Goal: Use online tool/utility: Utilize a website feature to perform a specific function

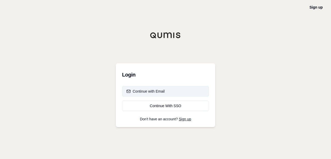
click at [160, 90] on div "Continue with Email" at bounding box center [146, 91] width 38 height 5
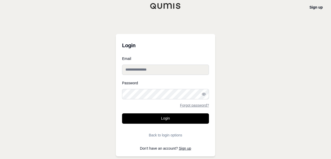
click at [132, 70] on input "Email" at bounding box center [165, 69] width 87 height 10
paste input "**********"
drag, startPoint x: 132, startPoint y: 70, endPoint x: 181, endPoint y: 139, distance: 84.6
click at [181, 139] on form "**********" at bounding box center [165, 98] width 87 height 83
type input "**********"
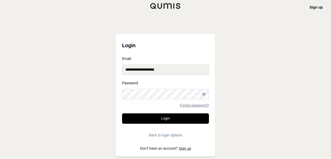
click at [252, 132] on div "**********" at bounding box center [165, 79] width 331 height 159
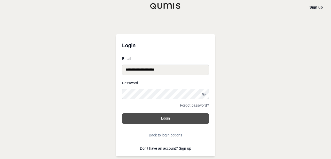
click at [154, 117] on button "Login" at bounding box center [165, 118] width 87 height 10
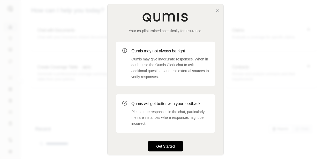
click at [161, 145] on button "Get Started" at bounding box center [165, 146] width 35 height 10
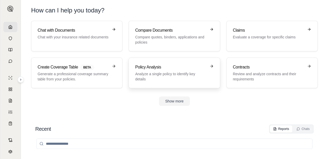
click at [160, 69] on h3 "Policy Analysis" at bounding box center [170, 67] width 71 height 6
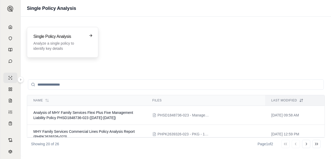
click at [65, 34] on h3 "Single Policy Analysis" at bounding box center [58, 36] width 51 height 6
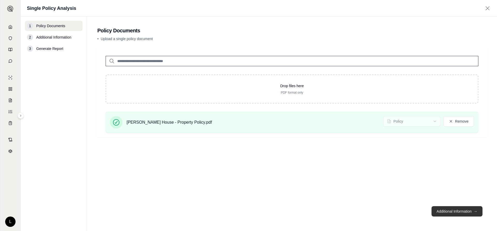
click at [331, 158] on button "Additional Information →" at bounding box center [457, 211] width 51 height 10
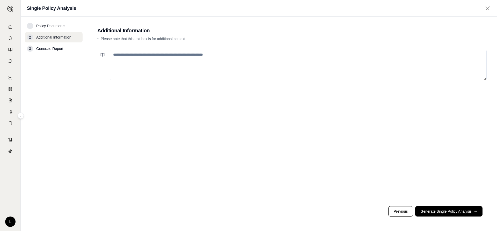
click at [137, 55] on textarea at bounding box center [298, 65] width 377 height 31
paste textarea "**********"
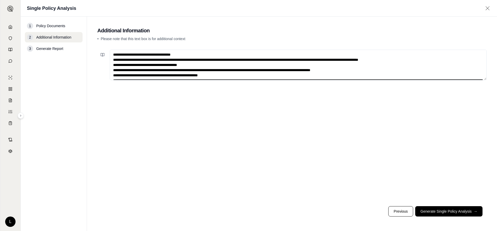
scroll to position [70, 0]
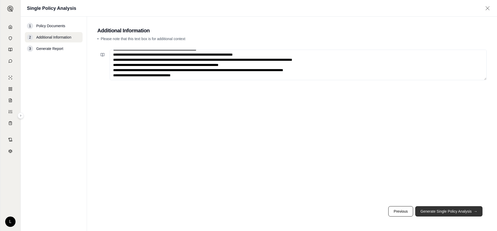
type textarea "**********"
click at [331, 158] on button "Generate Single Policy Analysis →" at bounding box center [448, 211] width 67 height 10
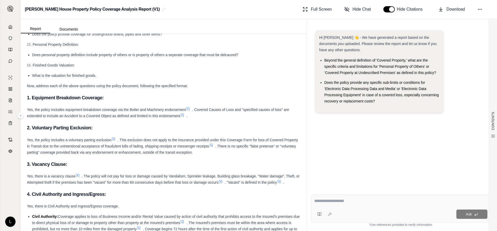
scroll to position [2486, 0]
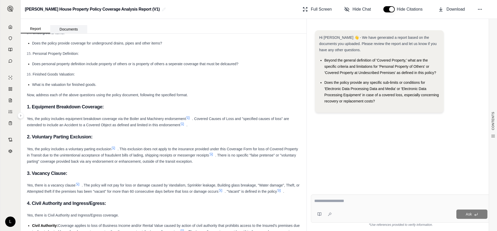
click at [61, 28] on button "Documents" at bounding box center [68, 29] width 37 height 8
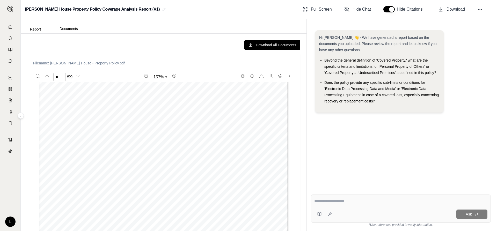
type input "*"
click at [42, 25] on div "Report Documents" at bounding box center [54, 28] width 67 height 10
click at [42, 25] on button "Report" at bounding box center [36, 29] width 30 height 8
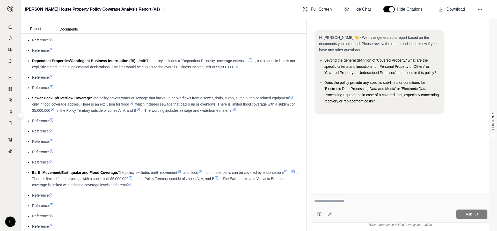
scroll to position [285, 0]
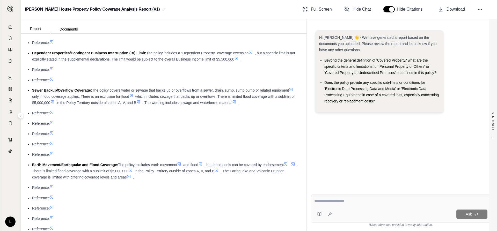
click at [289, 91] on icon at bounding box center [290, 89] width 3 height 3
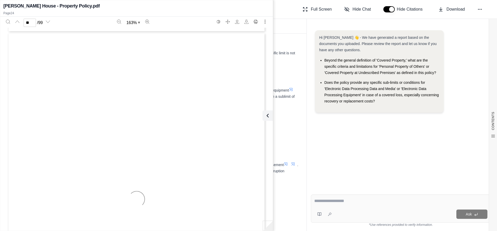
scroll to position [7684, 0]
type input "**"
click at [267, 118] on icon at bounding box center [267, 116] width 6 height 6
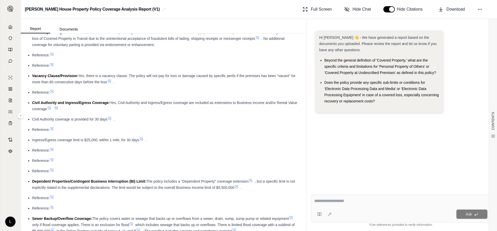
scroll to position [155, 0]
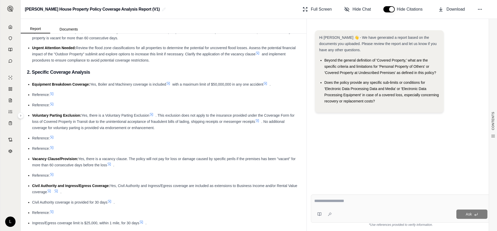
scroll to position [78, 0]
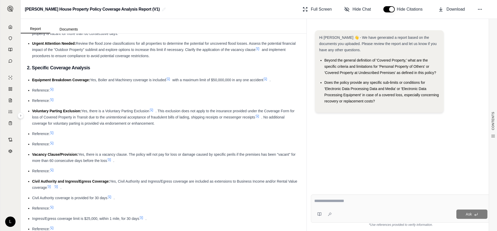
click at [111, 158] on icon at bounding box center [109, 160] width 4 height 4
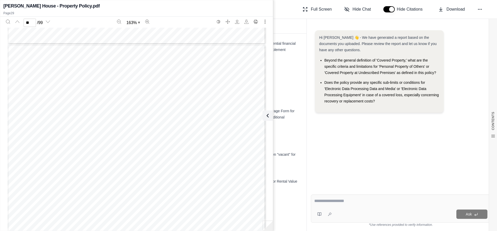
scroll to position [9329, 0]
drag, startPoint x: 63, startPoint y: 99, endPoint x: 88, endPoint y: 128, distance: 38.4
click at [88, 128] on div "MS C1 00 10 18 © 2017 The Travelers Indemnity Company. All rights reserved. KTQ…" at bounding box center [137, 221] width 258 height 334
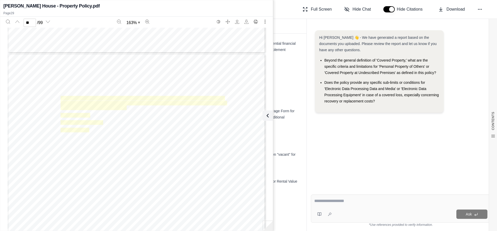
scroll to position [9148, 0]
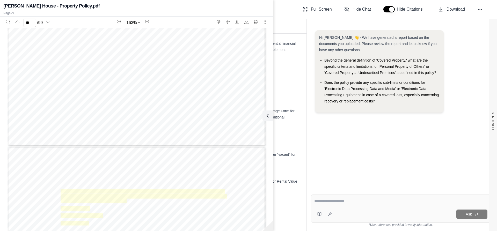
type input "**"
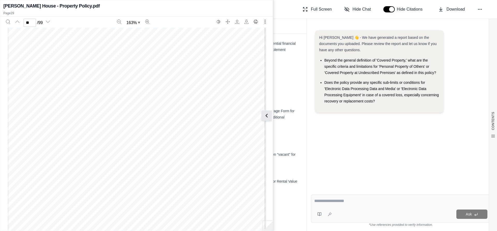
click at [270, 115] on button at bounding box center [267, 116] width 10 height 10
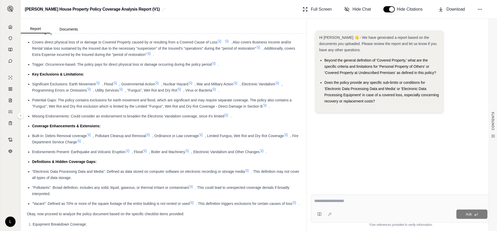
scroll to position [6207, 0]
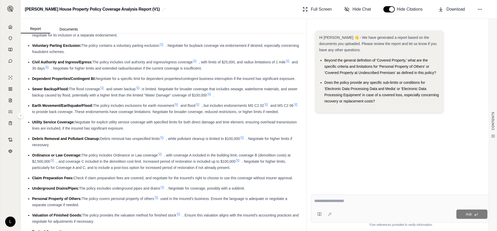
click at [103, 90] on icon at bounding box center [101, 88] width 3 height 3
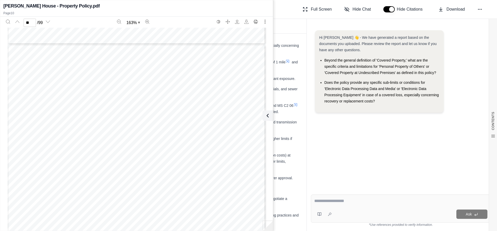
scroll to position [2981, 0]
type input "**"
click at [265, 113] on icon at bounding box center [268, 116] width 6 height 6
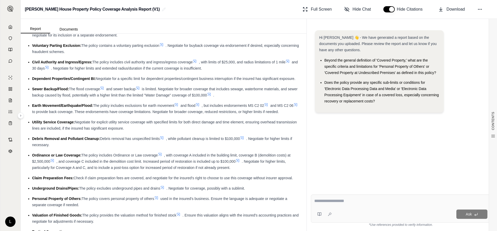
scroll to position [243, 0]
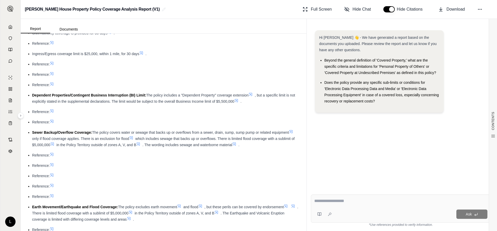
click at [236, 144] on icon at bounding box center [234, 144] width 4 height 4
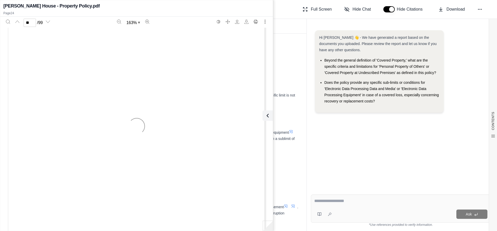
type input "**"
click at [271, 115] on button at bounding box center [268, 116] width 10 height 10
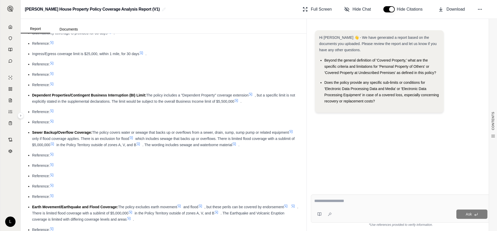
click at [289, 133] on icon at bounding box center [290, 131] width 3 height 3
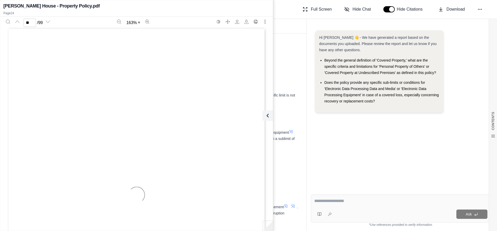
type input "**"
click at [269, 113] on icon at bounding box center [267, 116] width 6 height 6
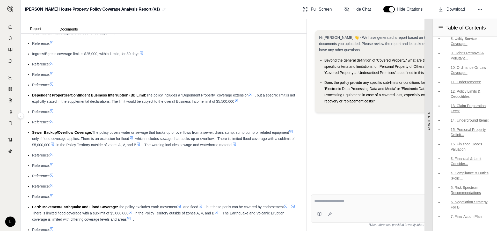
scroll to position [981, 0]
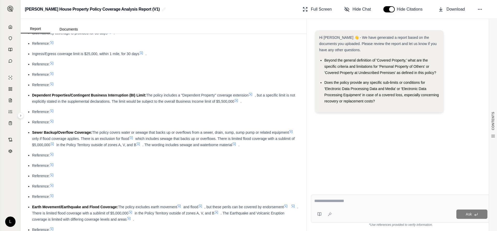
click at [53, 156] on icon at bounding box center [52, 155] width 4 height 4
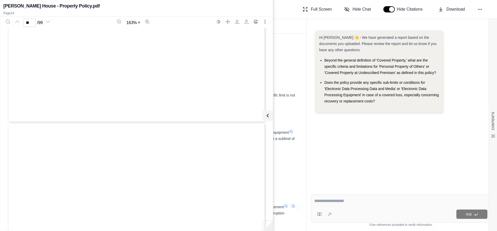
type input "**"
click at [269, 113] on icon at bounding box center [267, 116] width 6 height 6
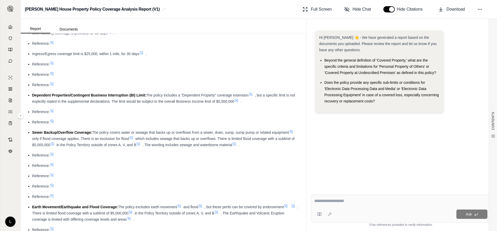
click at [53, 158] on icon at bounding box center [52, 165] width 4 height 4
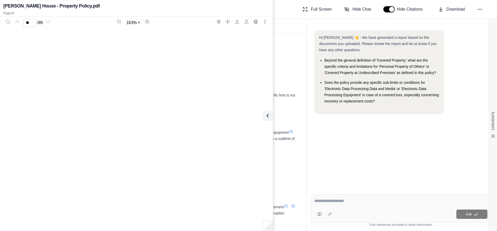
scroll to position [7684, 0]
type input "**"
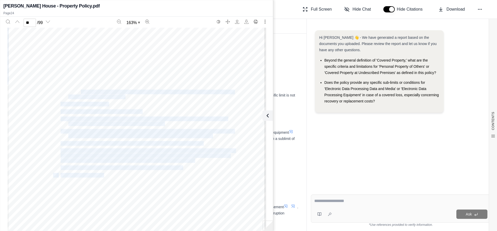
drag, startPoint x: 59, startPoint y: 85, endPoint x: 79, endPoint y: 94, distance: 22.5
click at [79, 94] on div "MS C1 00 10 18 © 2017 The Travelers Indemnity Company. All rights reserved. KTQ…" at bounding box center [137, 65] width 258 height 334
click at [63, 75] on div "MS C1 00 10 18 © 2017 The Travelers Indemnity Company. All rights reserved. KTQ…" at bounding box center [137, 65] width 258 height 334
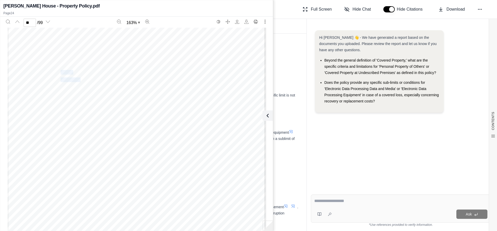
drag, startPoint x: 59, startPoint y: 71, endPoint x: 79, endPoint y: 78, distance: 21.5
click at [79, 78] on div "MS C1 00 10 18 © 2017 The Travelers Indemnity Company. All rights reserved. KTQ…" at bounding box center [137, 65] width 258 height 334
click at [62, 74] on span "Flood" at bounding box center [66, 72] width 11 height 4
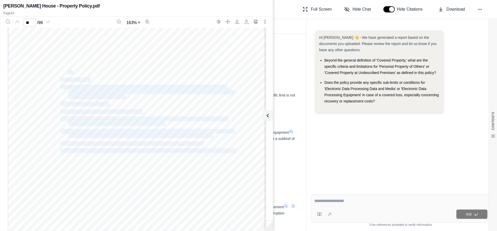
drag, startPoint x: 56, startPoint y: 72, endPoint x: 66, endPoint y: 73, distance: 9.2
click at [66, 73] on div "MS C1 00 10 18 © 2017 The Travelers Indemnity Company. All rights reserved. KTQ…" at bounding box center [137, 65] width 258 height 334
copy div "od Flood meaning: (1) Flood, surface water, underground water, waves (including…"
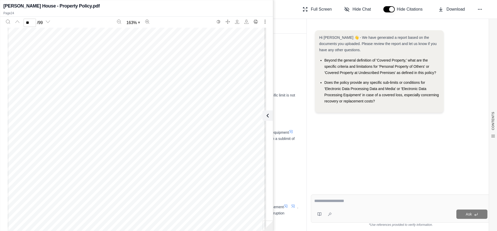
scroll to position [6207, 0]
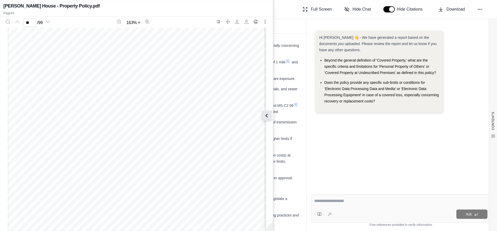
click at [267, 115] on icon at bounding box center [267, 116] width 6 height 6
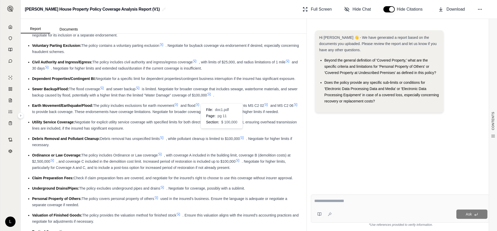
click at [211, 97] on icon at bounding box center [209, 94] width 4 height 4
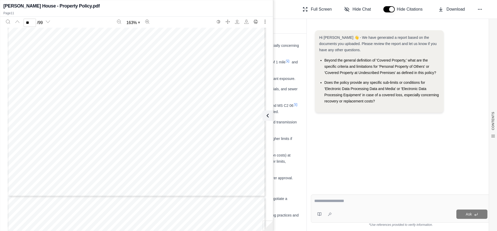
scroll to position [3160, 0]
type input "**"
drag, startPoint x: 265, startPoint y: 117, endPoint x: 195, endPoint y: 117, distance: 70.2
click at [265, 117] on icon at bounding box center [268, 116] width 6 height 6
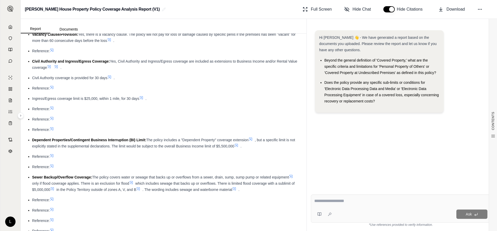
scroll to position [205, 0]
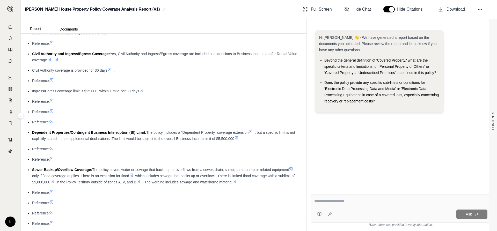
click at [251, 131] on icon at bounding box center [251, 132] width 4 height 4
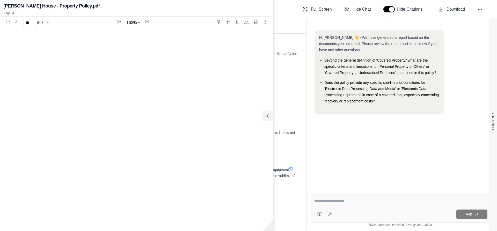
type input "**"
click at [266, 113] on icon at bounding box center [268, 116] width 6 height 6
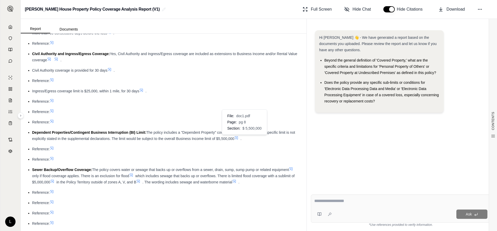
click at [238, 139] on icon at bounding box center [236, 138] width 4 height 4
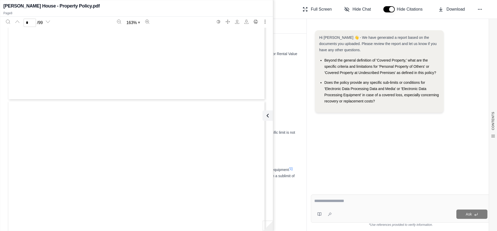
type input "*"
click at [268, 119] on button at bounding box center [267, 116] width 10 height 10
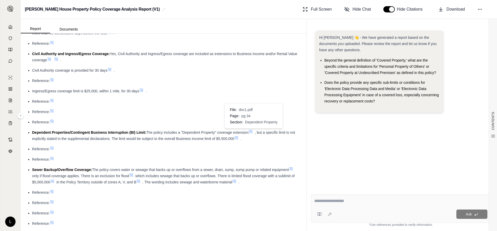
click at [251, 131] on icon at bounding box center [250, 131] width 3 height 3
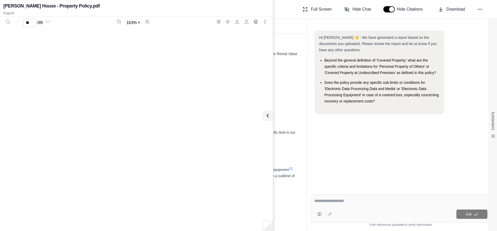
type input "**"
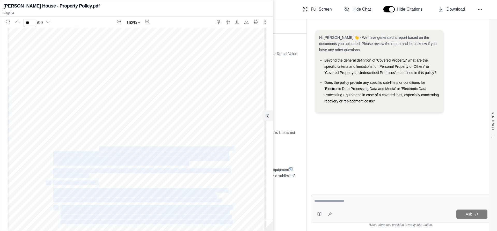
drag, startPoint x: 50, startPoint y: 147, endPoint x: 97, endPoint y: 149, distance: 46.7
click at [97, 149] on div "MS C1 02 10 18 © 2017 The Travelers Indemnity Company. All rights reserved. KTQ…" at bounding box center [137, 117] width 258 height 334
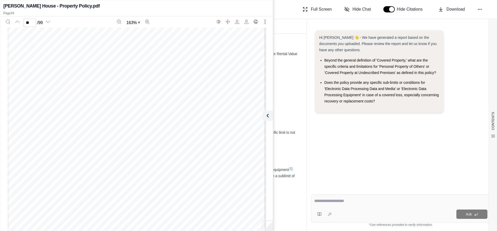
click at [75, 149] on span "Loss of Business Income and Rental Value must be caused by direct physical loss…" at bounding box center [143, 149] width 180 height 4
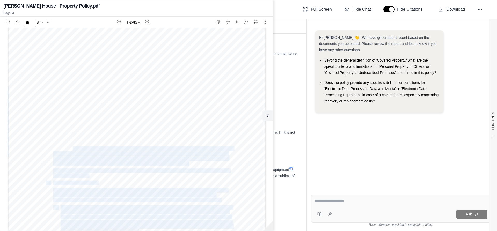
drag, startPoint x: 191, startPoint y: 165, endPoint x: 68, endPoint y: 147, distance: 124.8
click at [70, 148] on div "MS C1 02 10 18 © 2017 The Travelers Indemnity Company. All rights reserved. KTQ…" at bounding box center [137, 117] width 258 height 334
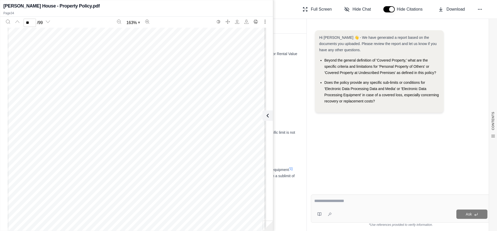
click at [67, 147] on span "Loss of Business Income and Rental Value must be caused by direct physical loss…" at bounding box center [143, 149] width 180 height 4
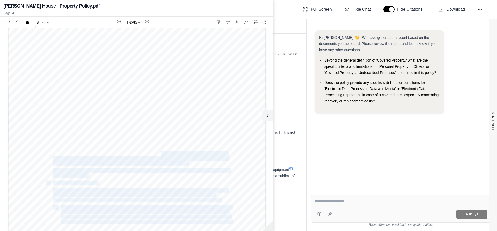
drag, startPoint x: 49, startPoint y: 147, endPoint x: 160, endPoint y: 155, distance: 111.9
click at [160, 155] on div "MS C1 02 10 18 © 2017 The Travelers Indemnity Company. All rights reserved. KTQ…" at bounding box center [137, 117] width 258 height 334
click at [160, 155] on span "the premises of a “dependent property”," at bounding box center [158, 154] width 73 height 4
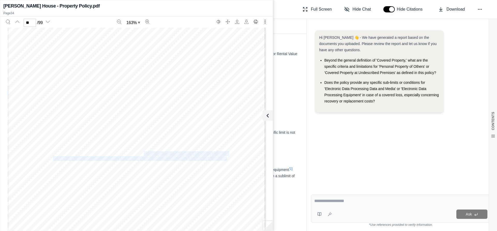
drag, startPoint x: 143, startPoint y: 152, endPoint x: 225, endPoint y: 159, distance: 82.6
click at [225, 158] on div "MS C1 02 10 18 © 2017 The Travelers Indemnity Company. All rights reserved. KTQ…" at bounding box center [137, 117] width 258 height 334
copy div "s of a “dependent property”, at newly acquired premises or in transit, or to Co…"
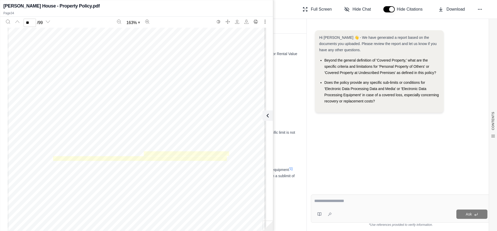
scroll to position [822, 0]
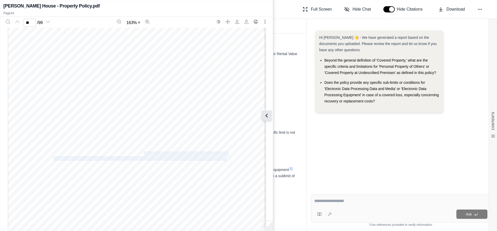
click at [269, 113] on icon at bounding box center [267, 116] width 6 height 6
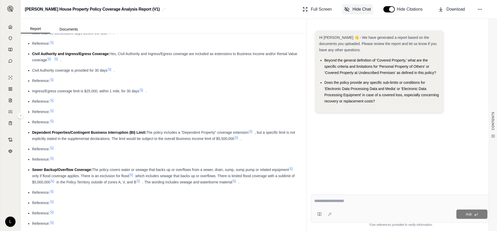
scroll to position [6190, 0]
